Goal: Information Seeking & Learning: Learn about a topic

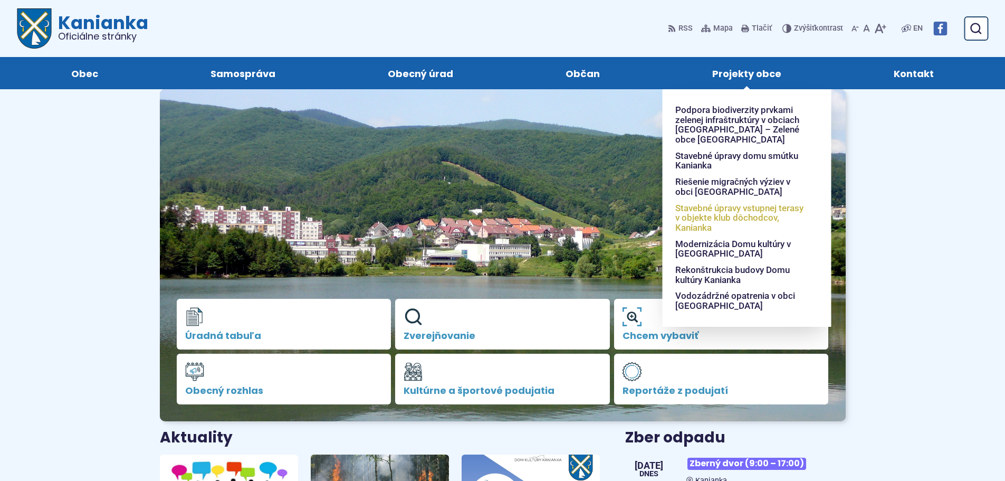
click at [747, 212] on span "Stavebné úpravy vstupnej terasy v objekte klub dôchodcov, Kanianka" at bounding box center [740, 218] width 131 height 36
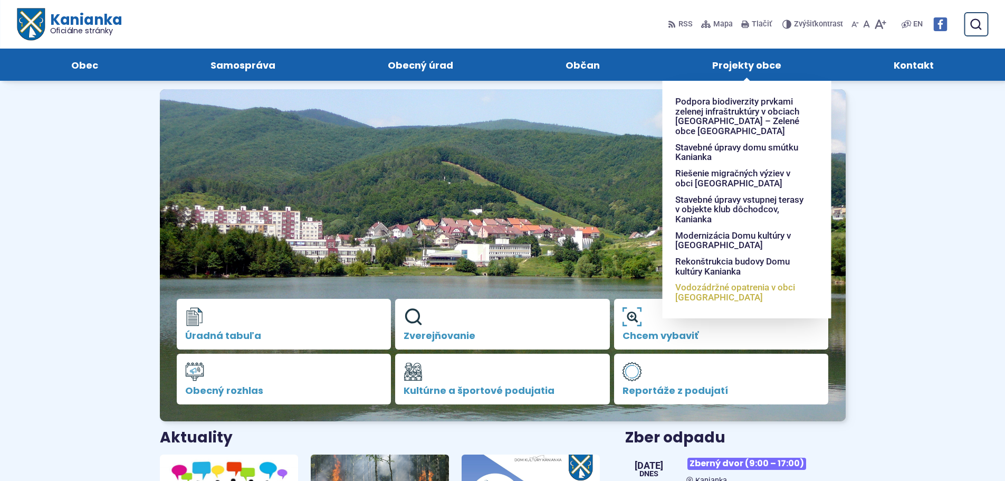
click at [692, 288] on span "Vodozádržné opatrenia v obci [GEOGRAPHIC_DATA]" at bounding box center [740, 292] width 131 height 26
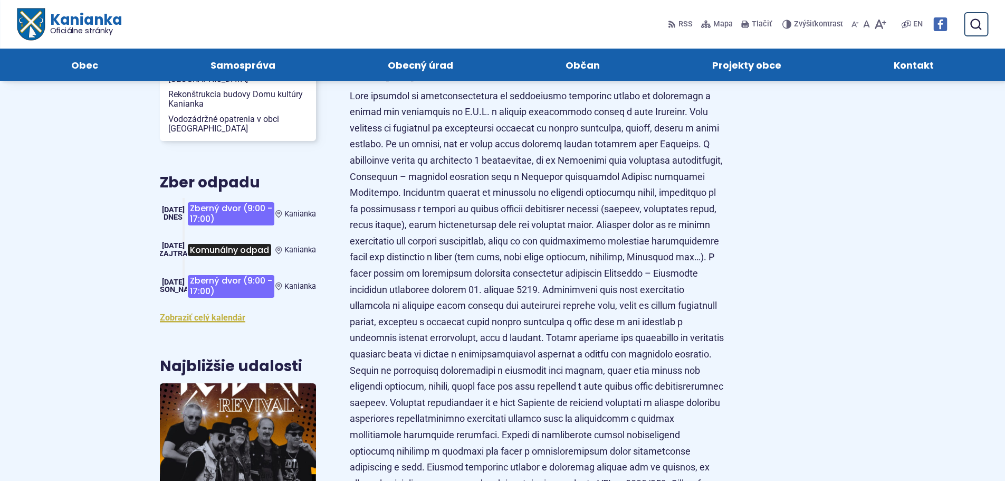
scroll to position [211, 0]
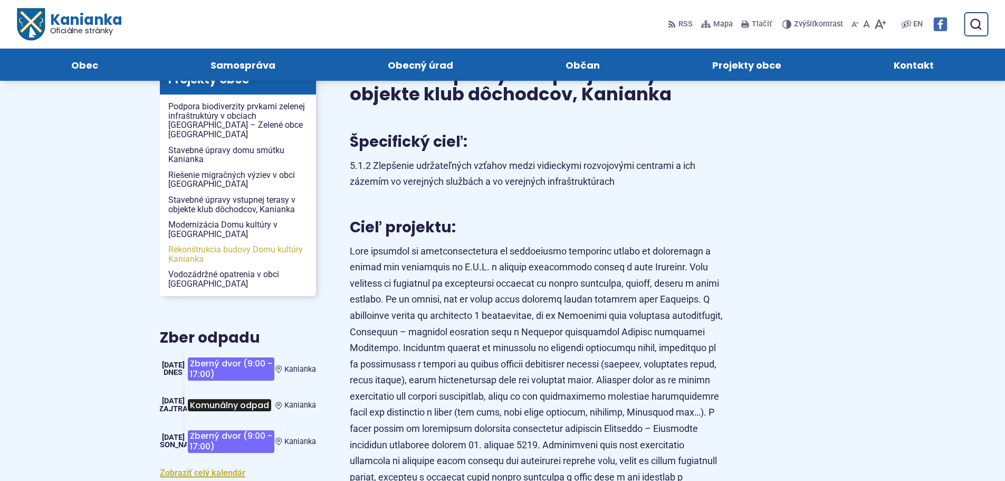
click at [240, 243] on span "Rekonštrukcia budovy Domu kultúry Kanianka" at bounding box center [237, 254] width 139 height 25
